Goal: Check status: Check status

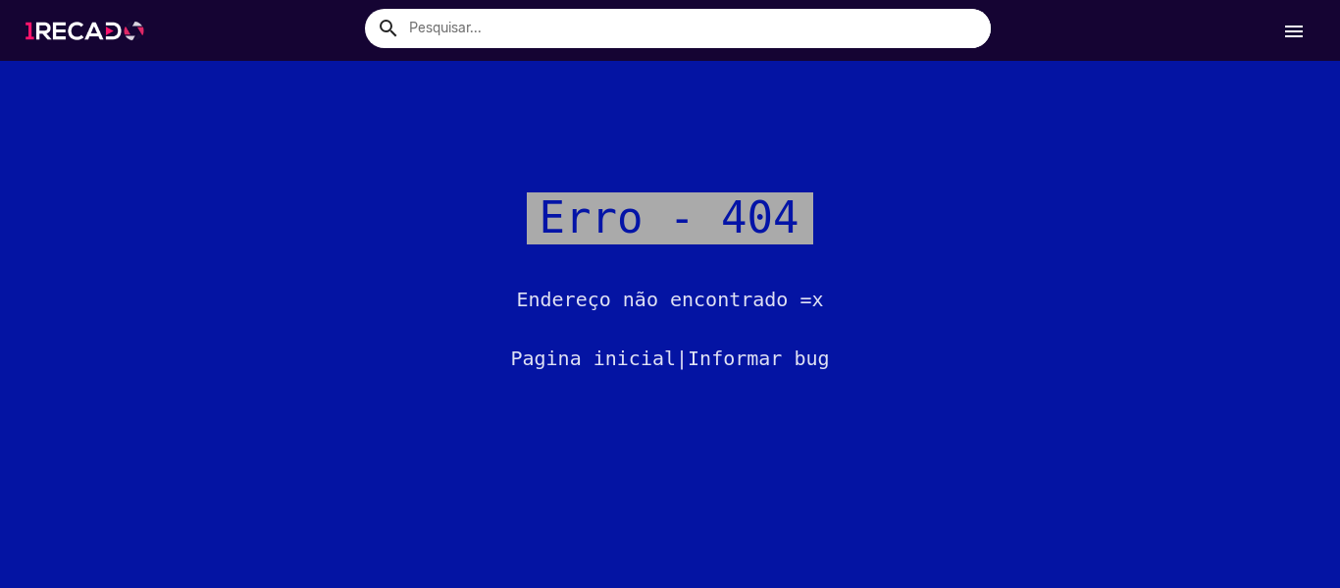
click at [67, 35] on img at bounding box center [89, 30] width 148 height 83
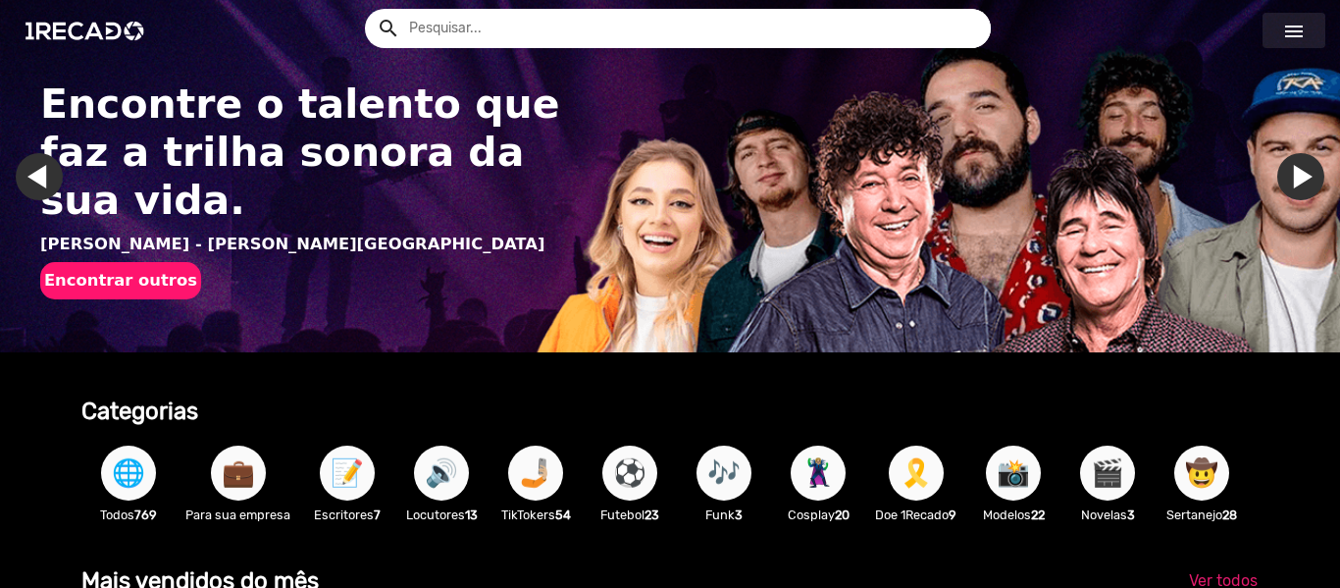
click at [1306, 25] on link "menu" at bounding box center [1293, 30] width 63 height 35
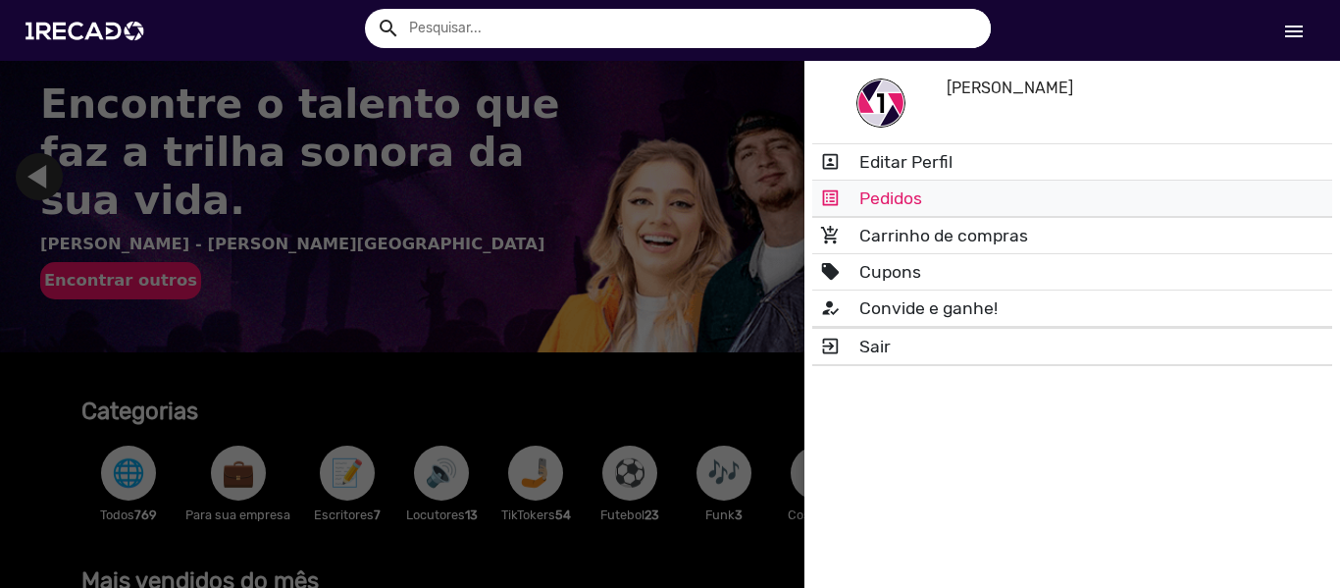
click at [916, 195] on link "list_alt Pedidos" at bounding box center [1072, 197] width 520 height 35
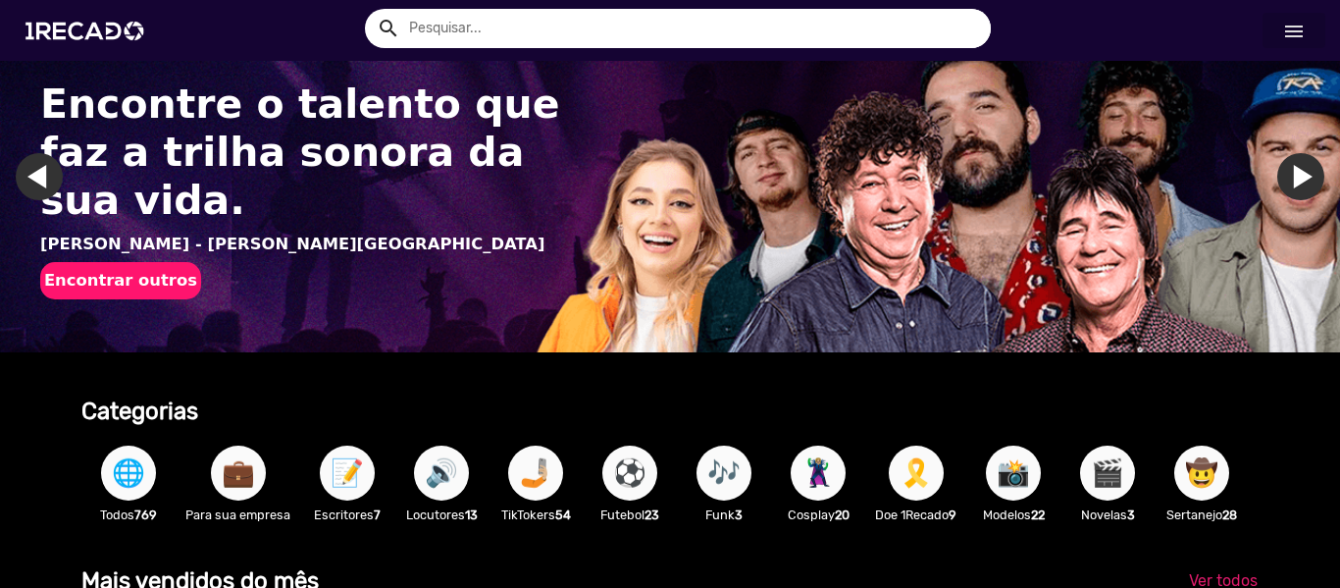
scroll to position [0, 205]
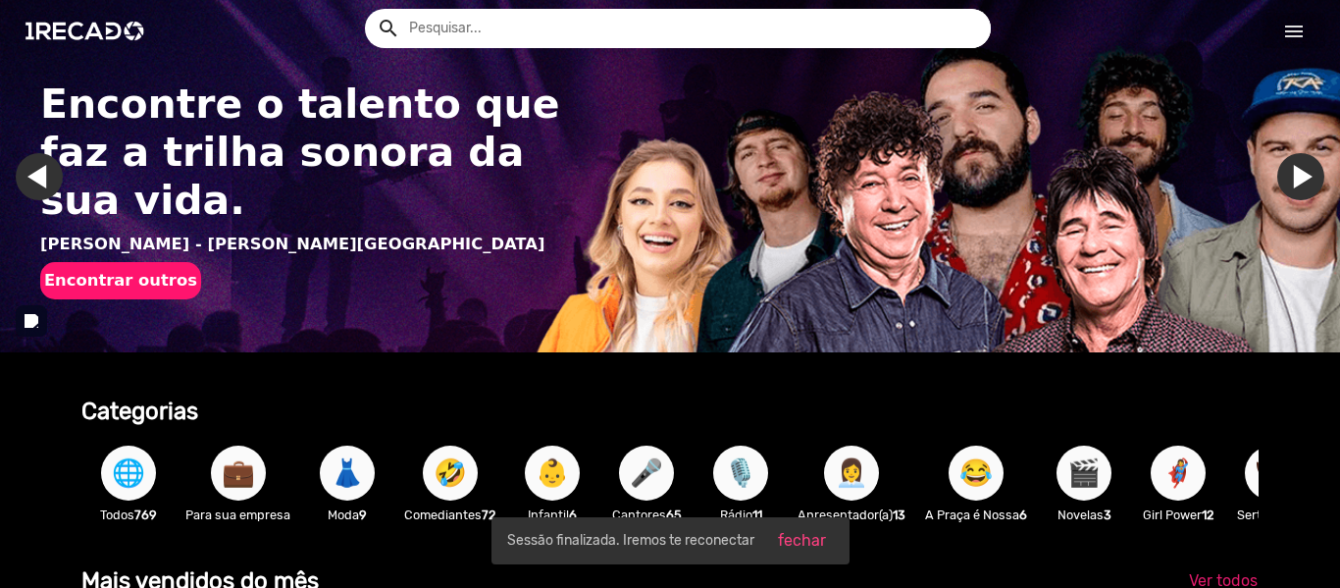
click at [1299, 18] on link "menu" at bounding box center [1293, 30] width 63 height 35
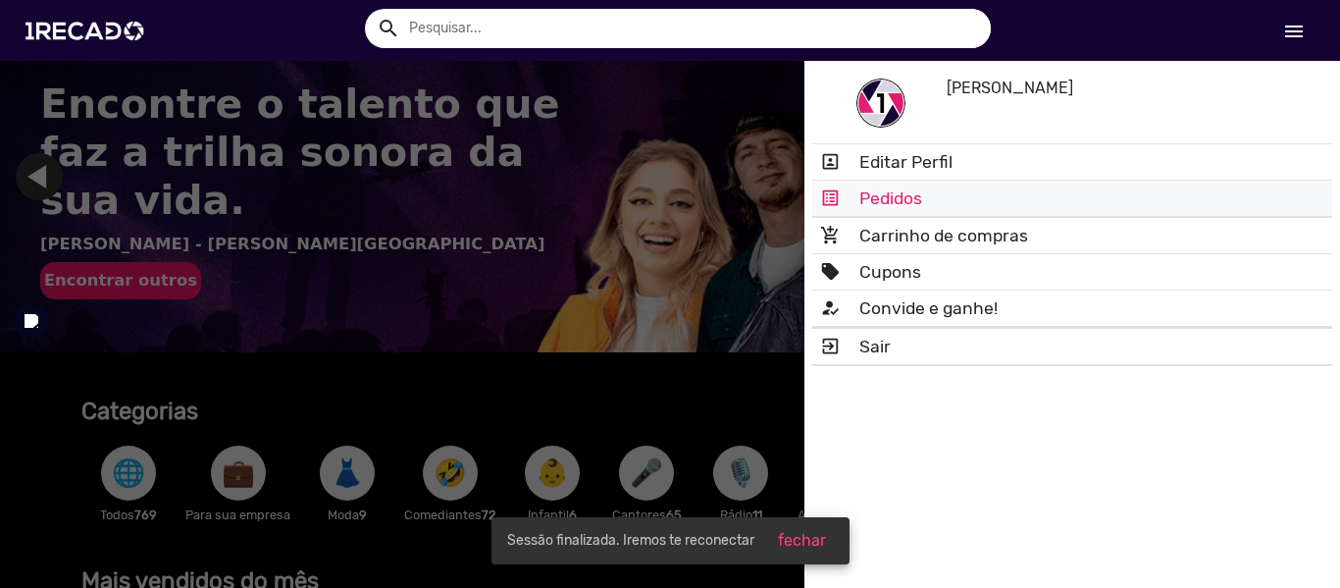
click at [916, 191] on link "list_alt Pedidos" at bounding box center [1072, 197] width 520 height 35
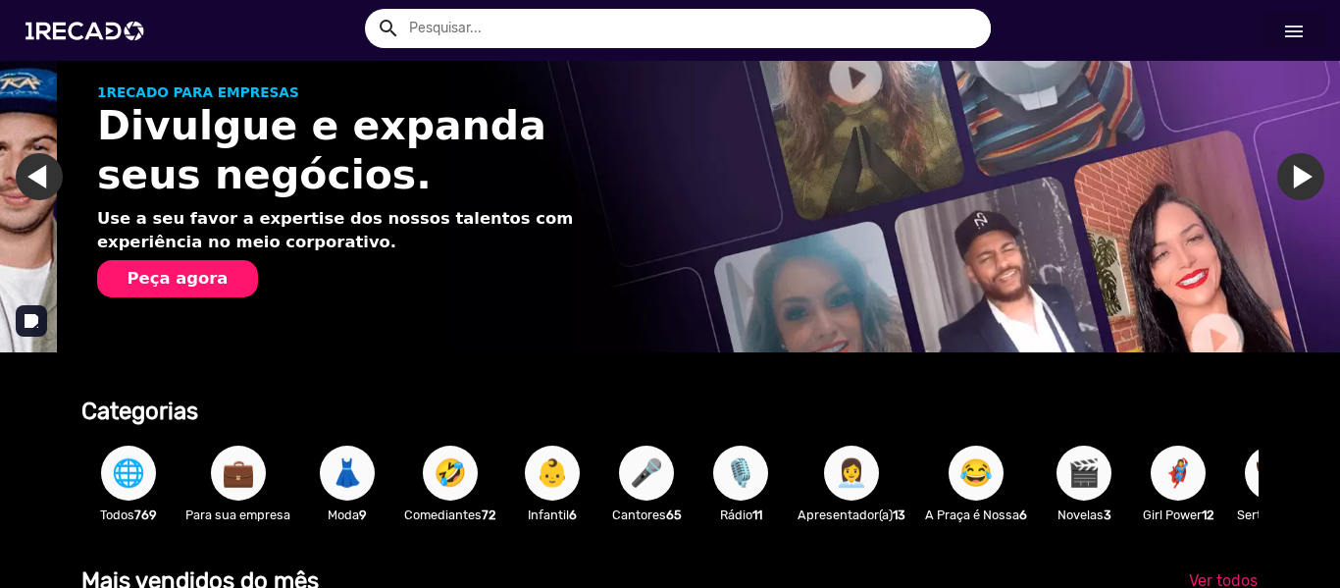
scroll to position [0, 1325]
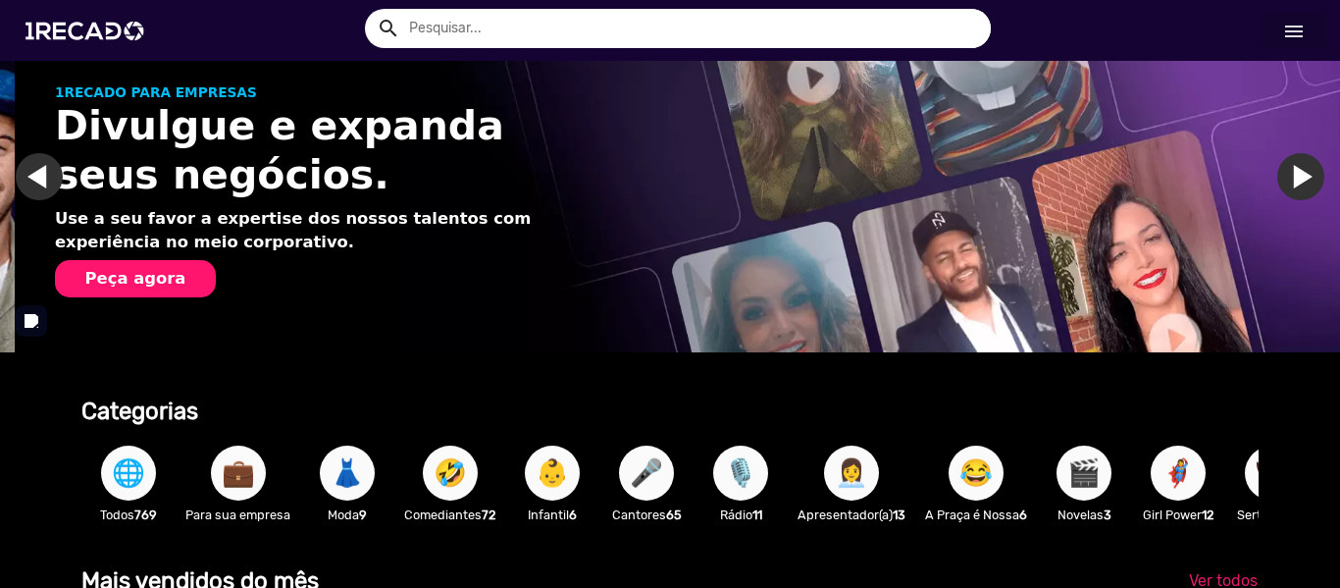
drag, startPoint x: 1284, startPoint y: 25, endPoint x: 1289, endPoint y: 39, distance: 15.5
click at [1286, 32] on mat-icon "menu" at bounding box center [1294, 32] width 24 height 24
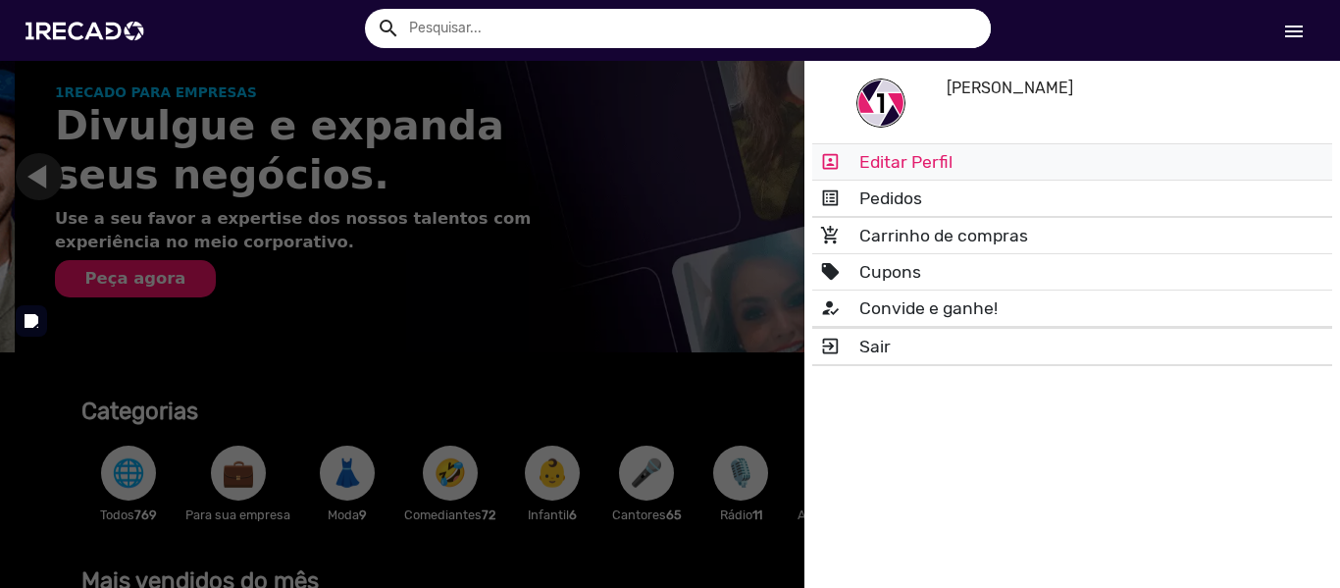
click at [915, 157] on link "portrait Editar Perfil" at bounding box center [1072, 161] width 520 height 35
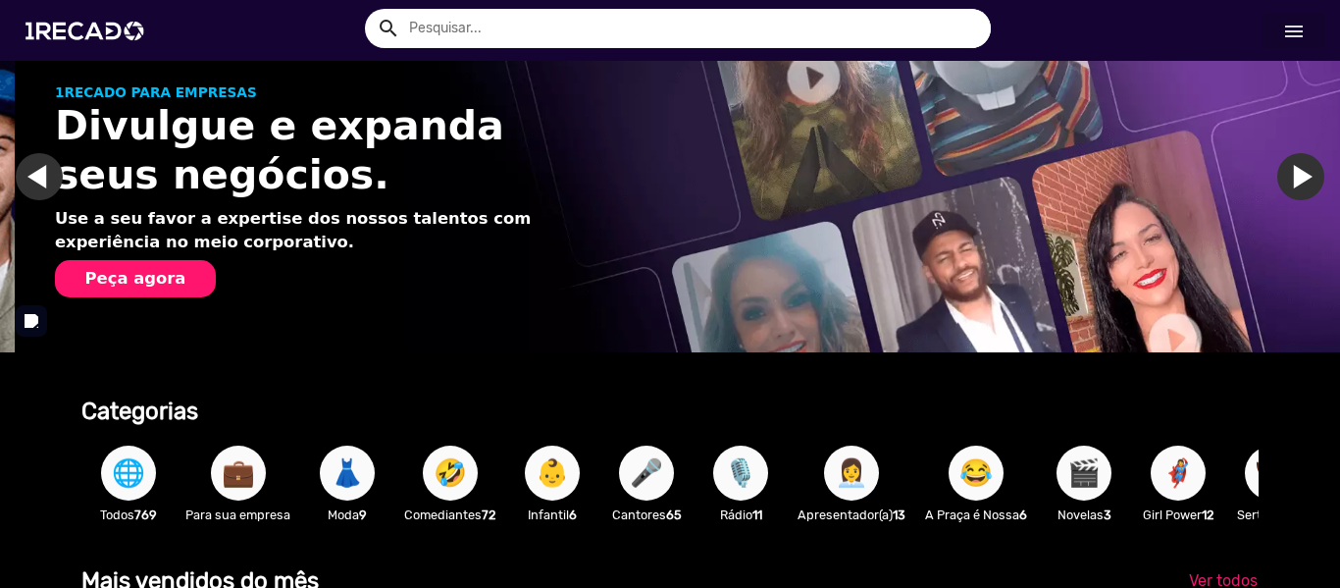
click at [1283, 34] on mat-icon "menu" at bounding box center [1294, 32] width 24 height 24
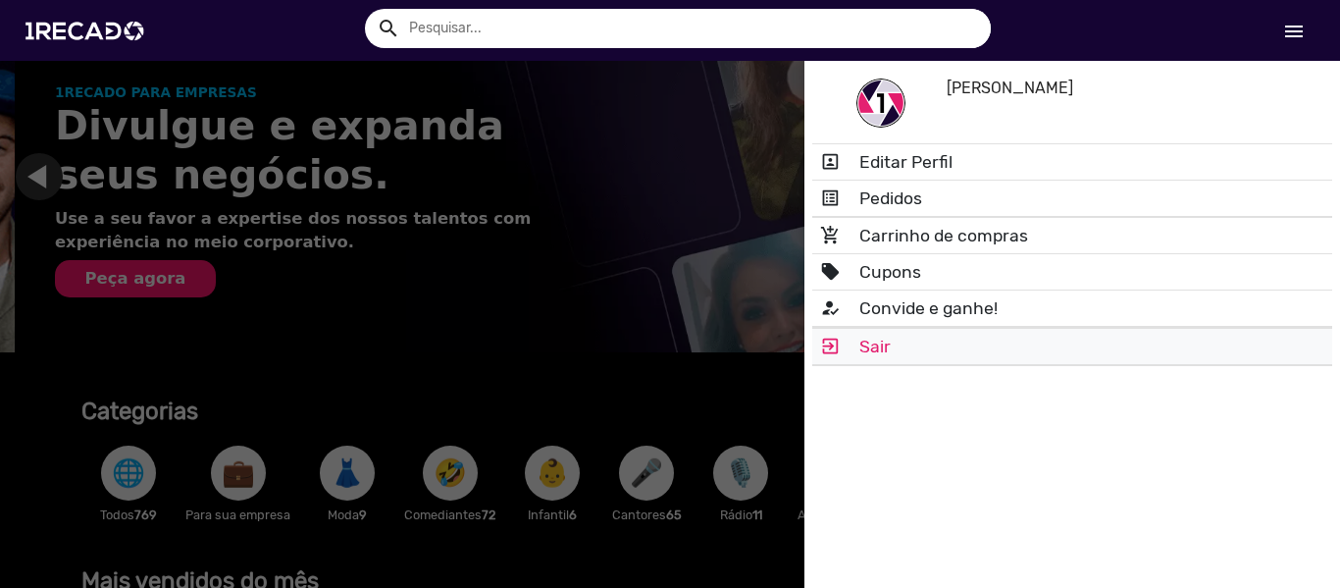
click at [898, 358] on link "exit_to_app Sair" at bounding box center [1072, 346] width 520 height 35
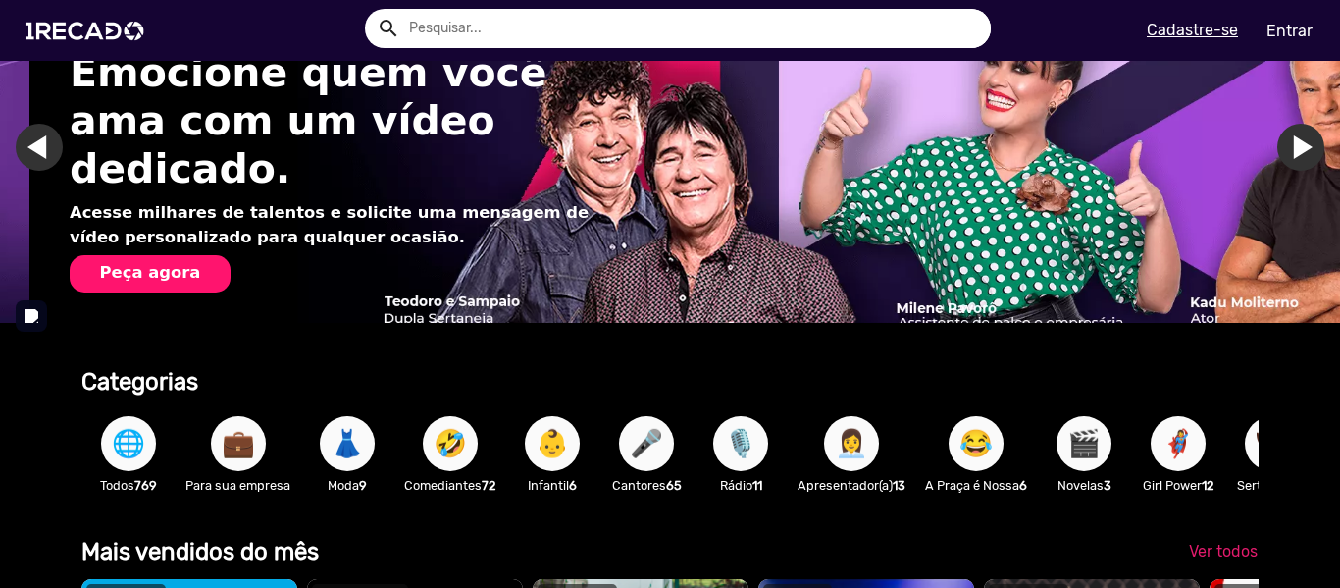
scroll to position [0, 0]
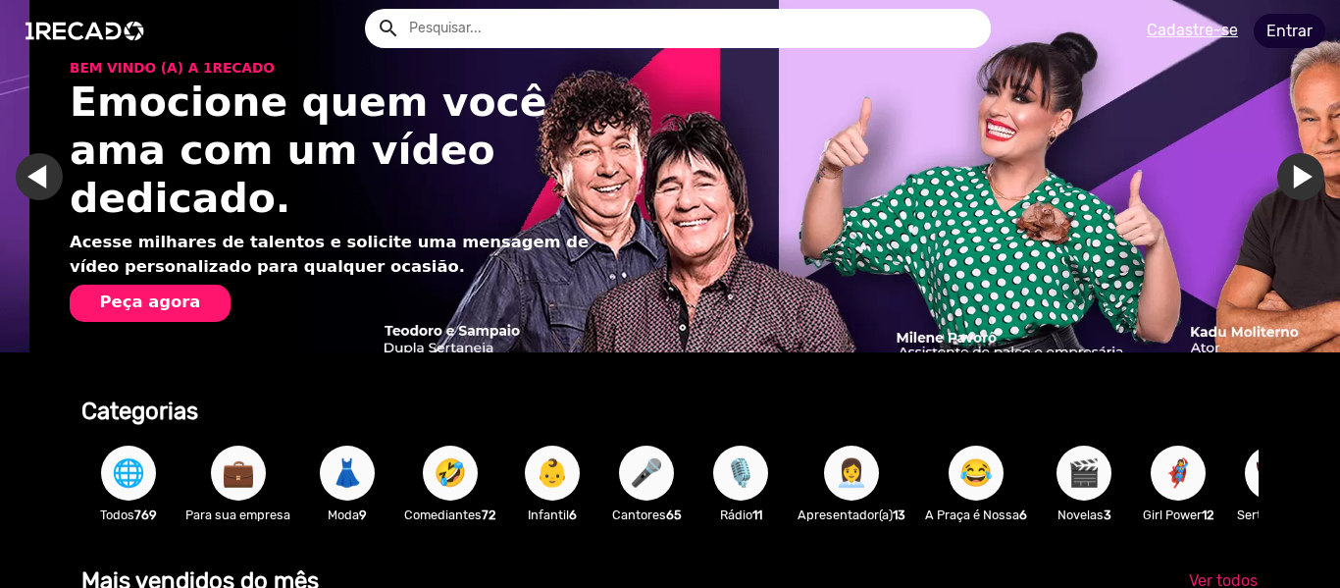
click at [1288, 40] on link "Entrar" at bounding box center [1290, 31] width 72 height 34
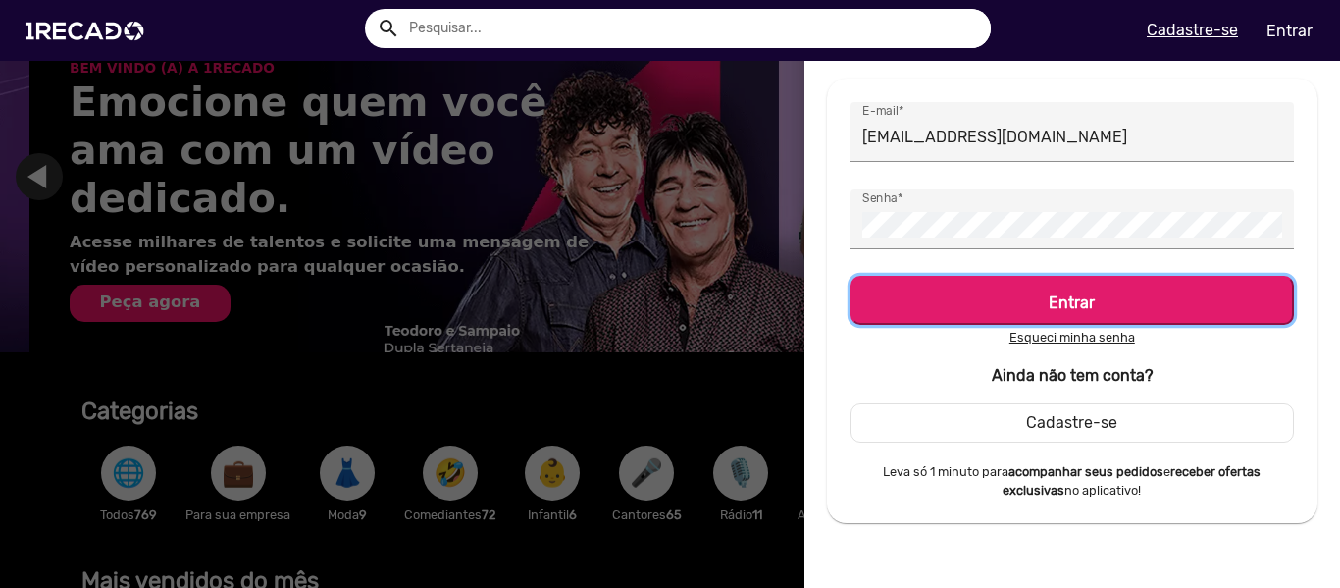
click at [981, 283] on button "Entrar" at bounding box center [1071, 300] width 443 height 49
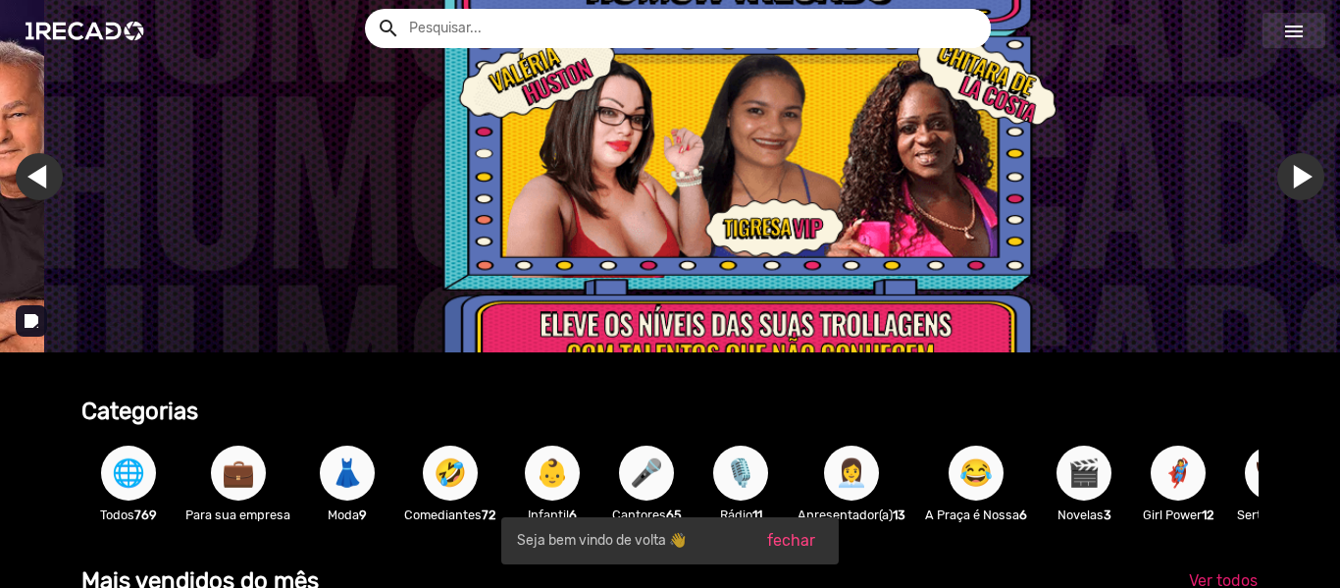
click at [1306, 27] on link "menu" at bounding box center [1293, 30] width 63 height 35
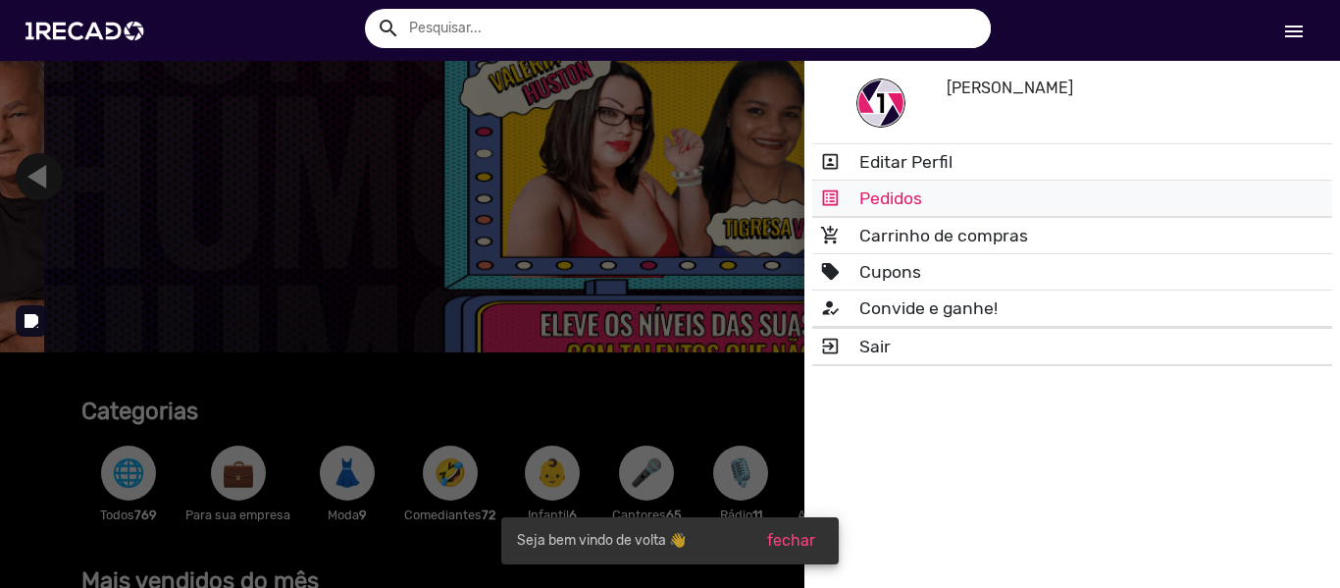
click at [1021, 193] on link "list_alt Pedidos" at bounding box center [1072, 197] width 520 height 35
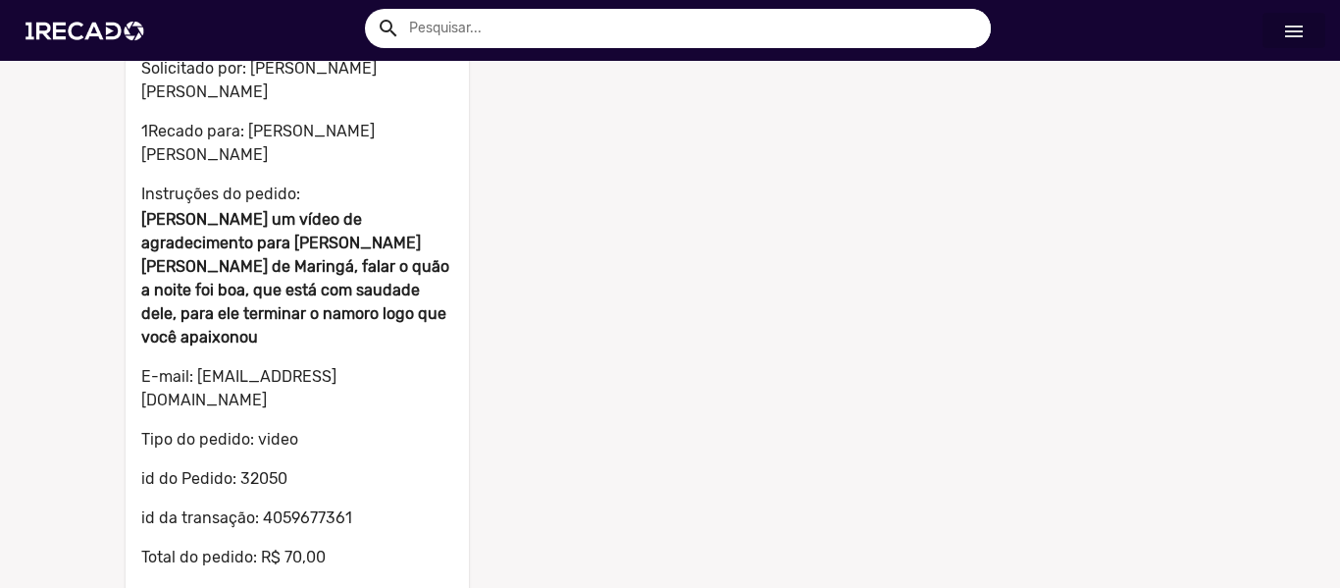
scroll to position [232, 0]
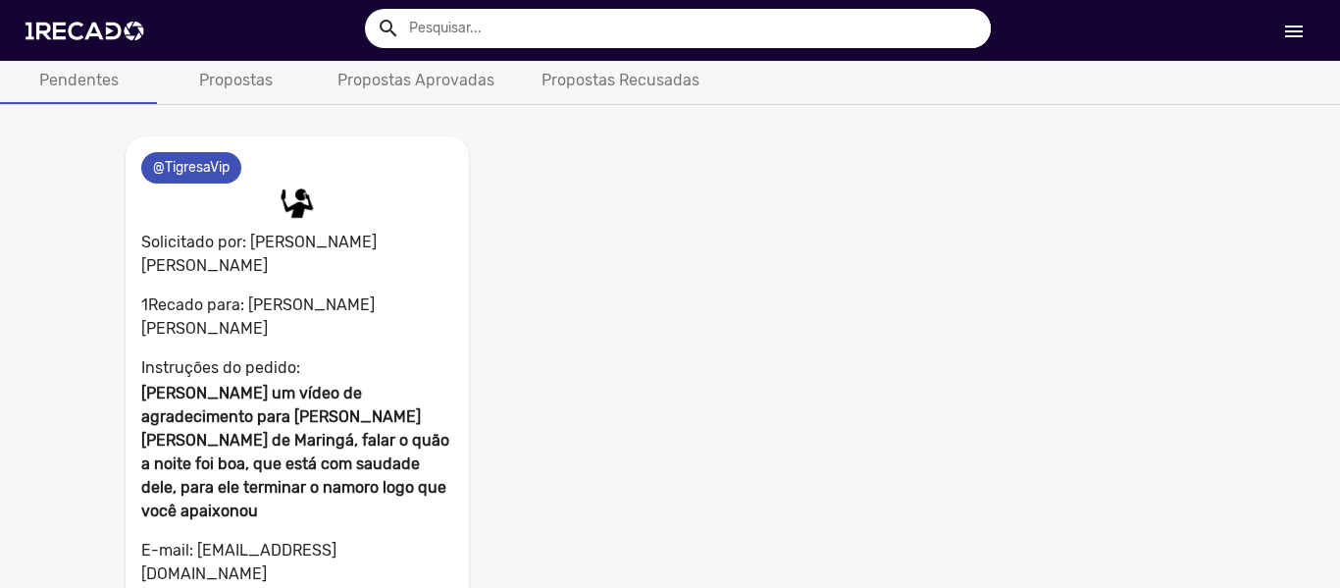
scroll to position [0, 0]
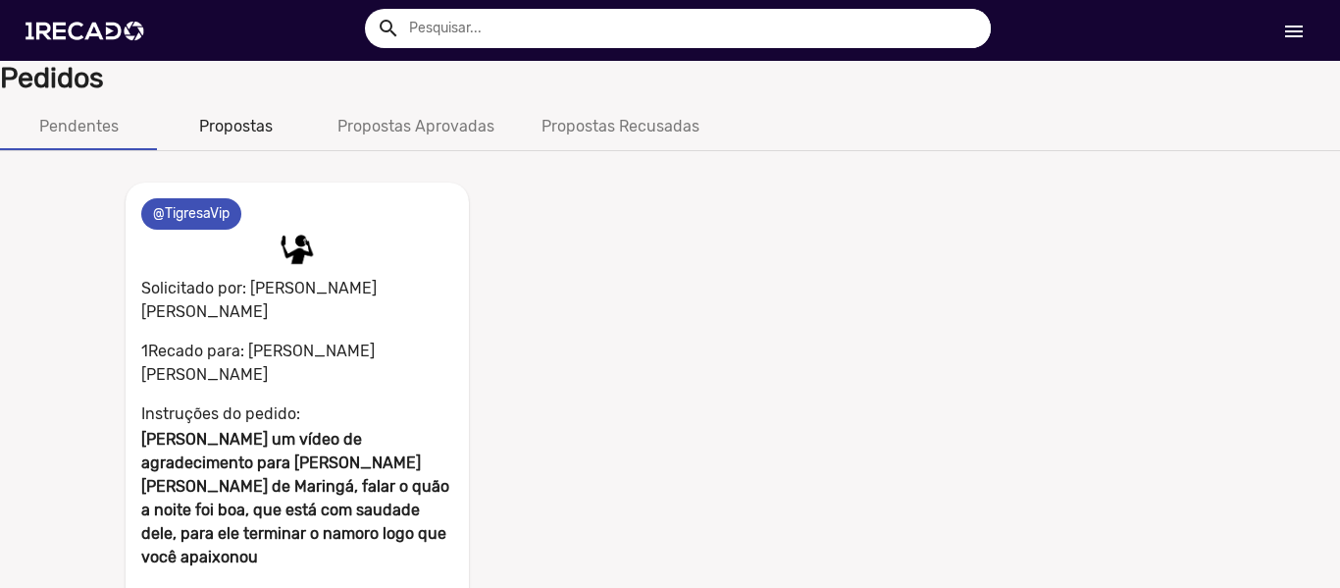
click at [244, 122] on div "Propostas" at bounding box center [236, 127] width 74 height 24
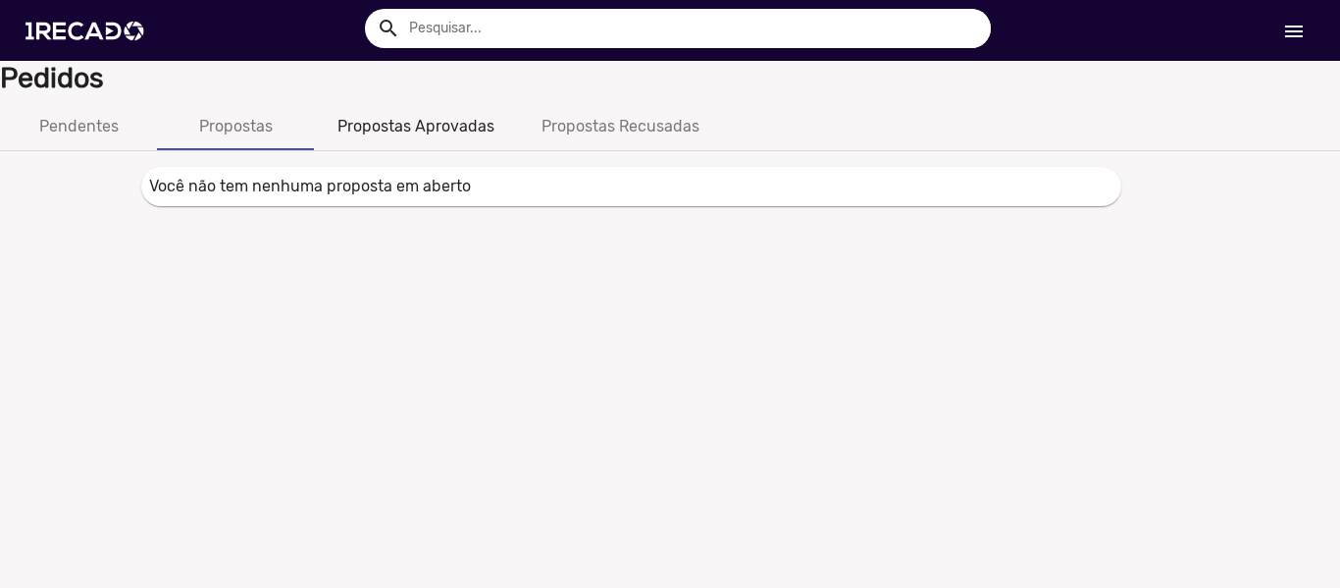
click at [428, 131] on div "Propostas Aprovadas" at bounding box center [415, 127] width 157 height 24
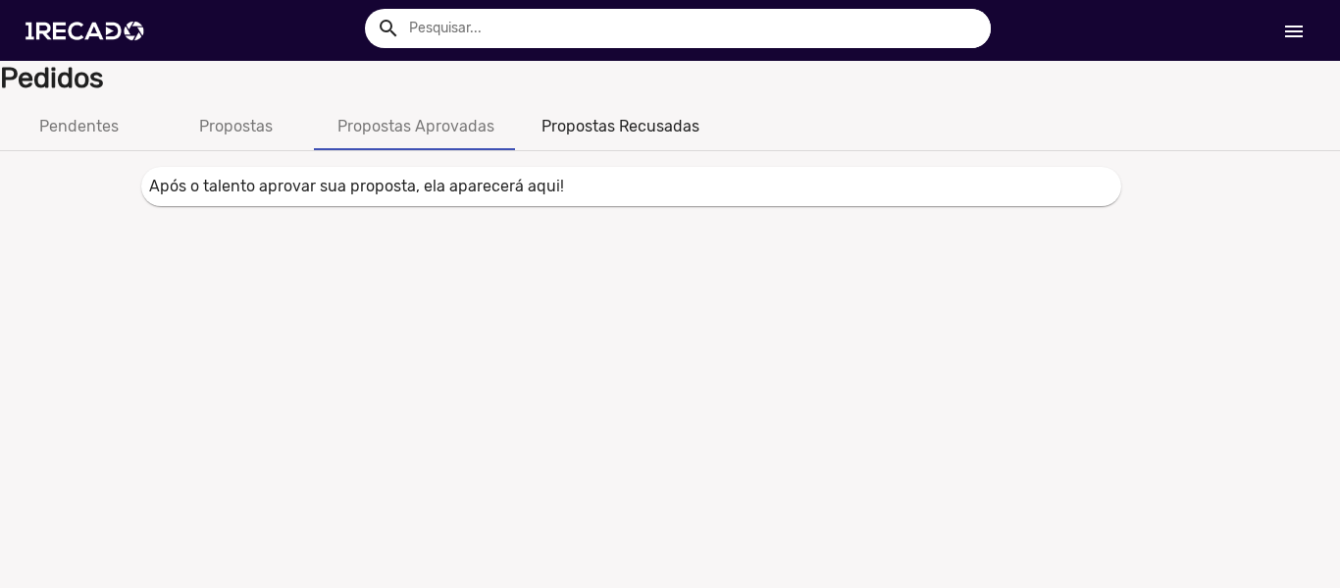
click at [651, 142] on div "Propostas Recusadas" at bounding box center [620, 126] width 205 height 47
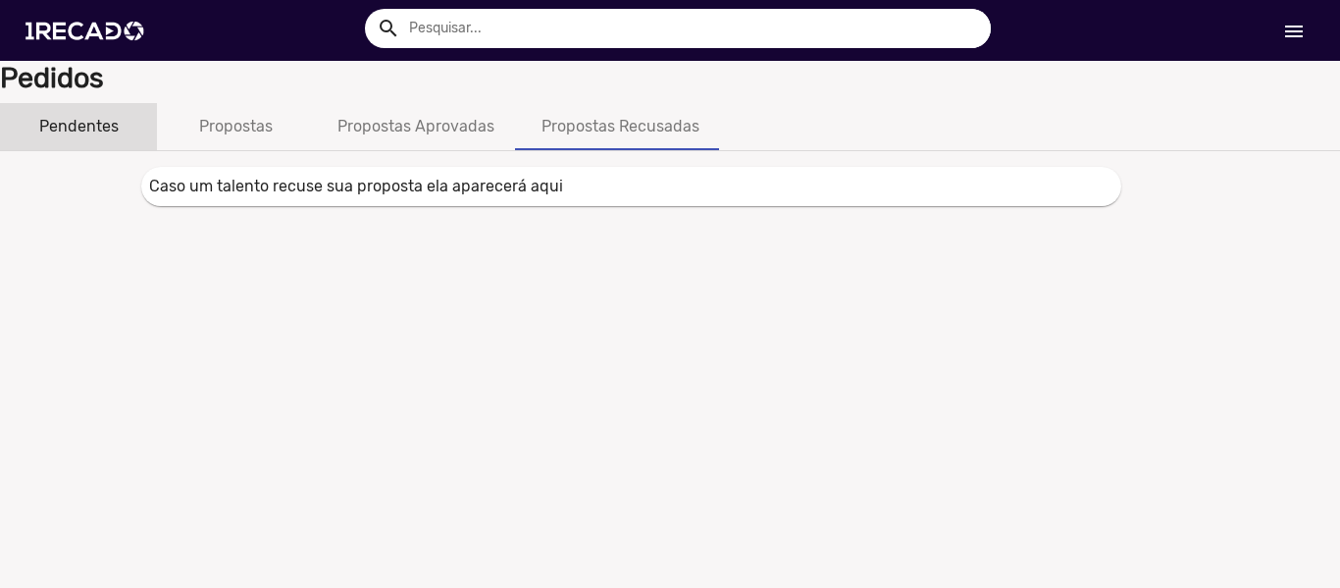
click at [142, 132] on div "Pendentes" at bounding box center [78, 126] width 157 height 47
